Goal: Find specific page/section: Find specific page/section

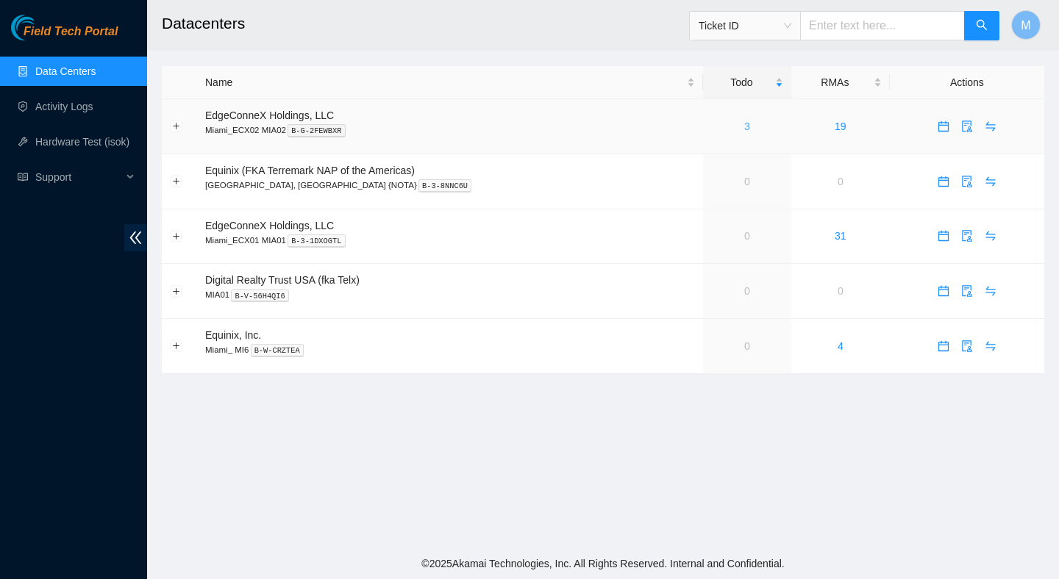
click at [744, 127] on link "3" at bounding box center [747, 127] width 6 height 12
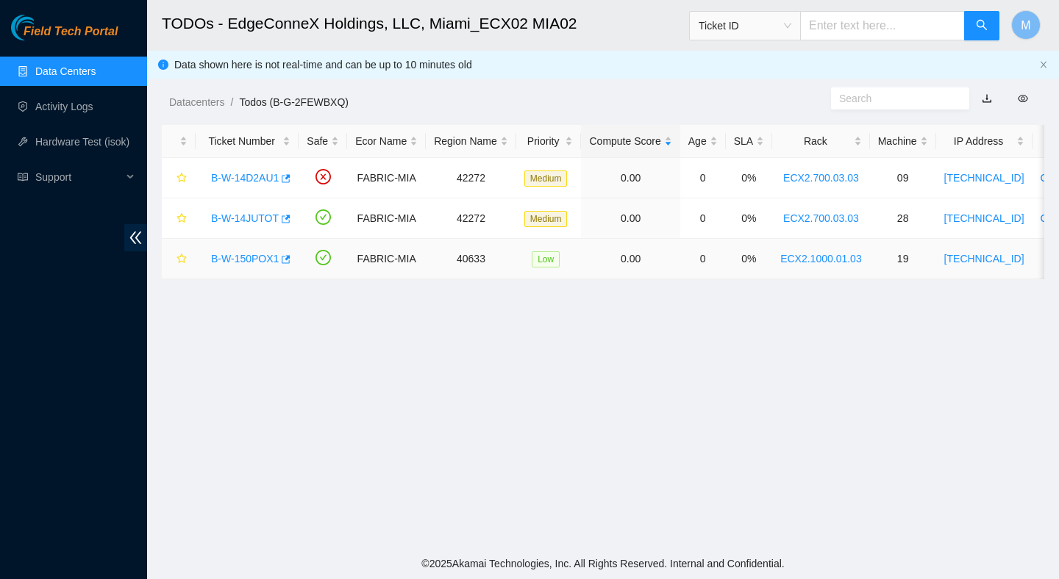
click at [260, 259] on link "B-W-150POX1" at bounding box center [245, 259] width 68 height 12
